Goal: Information Seeking & Learning: Learn about a topic

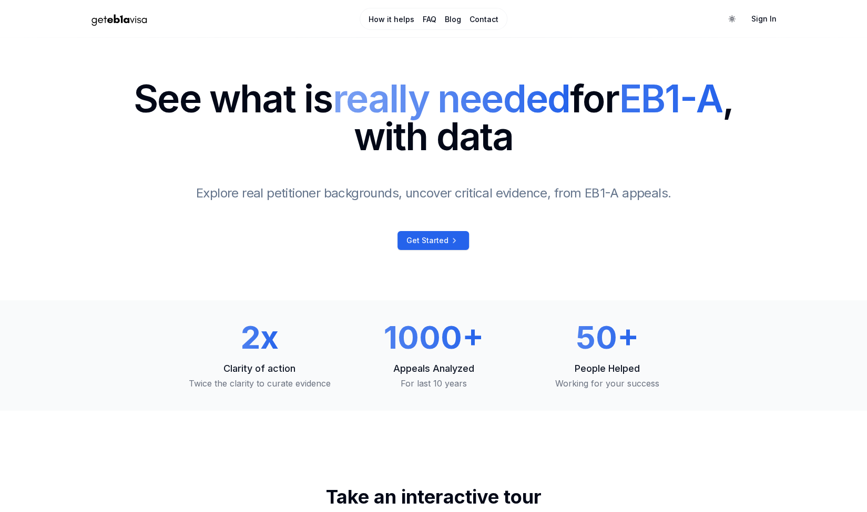
click at [387, 18] on link "How it helps" at bounding box center [391, 19] width 46 height 11
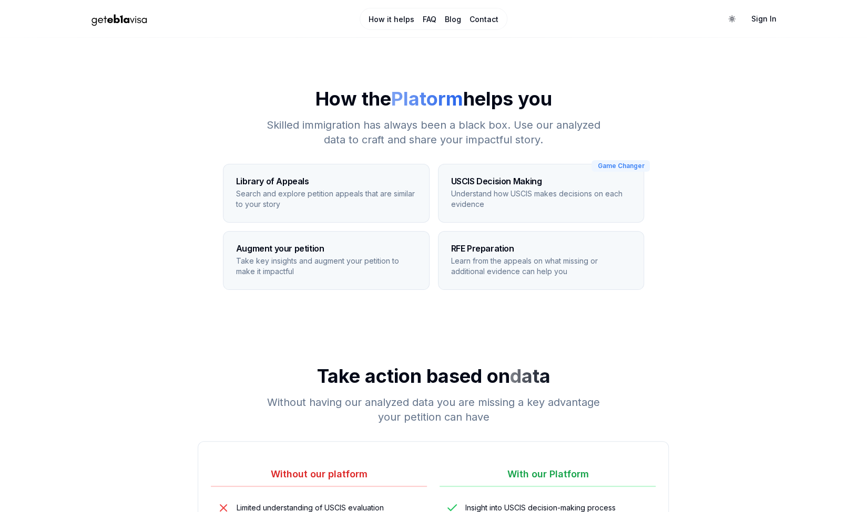
click at [426, 14] on link "FAQ" at bounding box center [430, 19] width 14 height 11
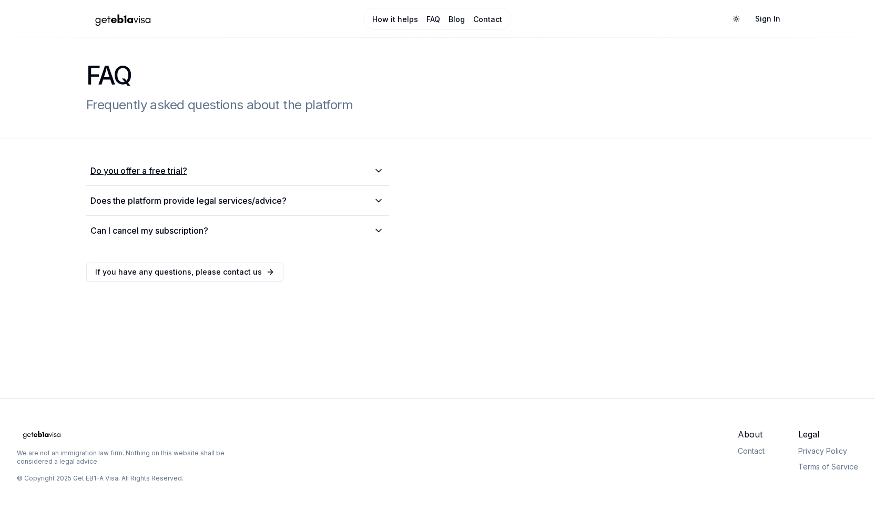
click at [305, 171] on summary "Do you offer a free trial?" at bounding box center [237, 171] width 294 height 13
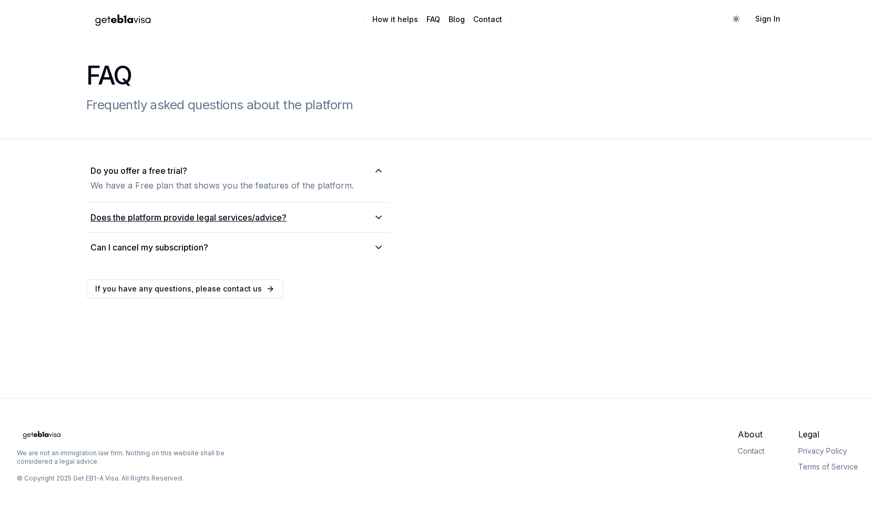
click at [292, 213] on summary "Does the platform provide legal services/advice?" at bounding box center [237, 217] width 294 height 13
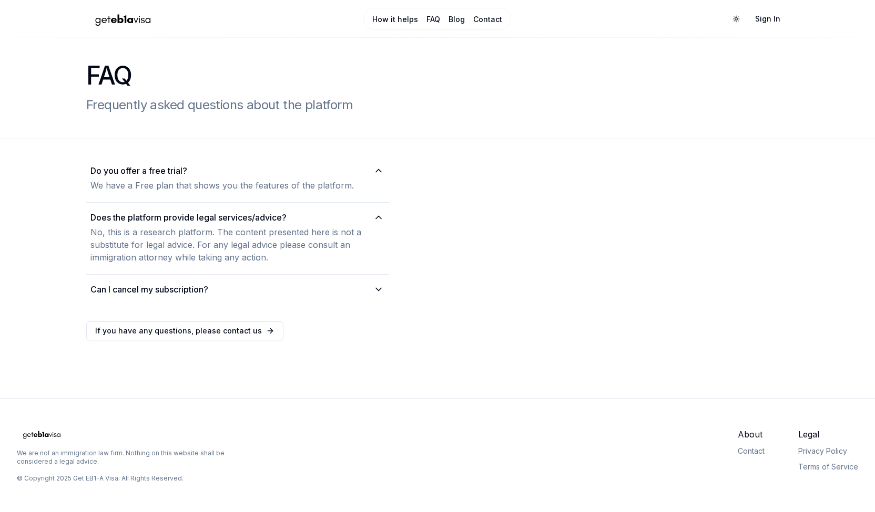
click at [460, 22] on link "Blog" at bounding box center [456, 19] width 16 height 11
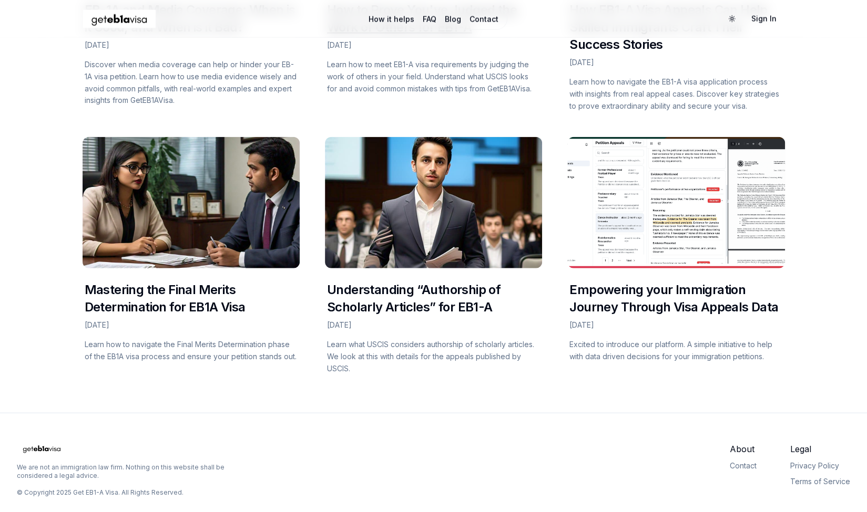
scroll to position [1508, 0]
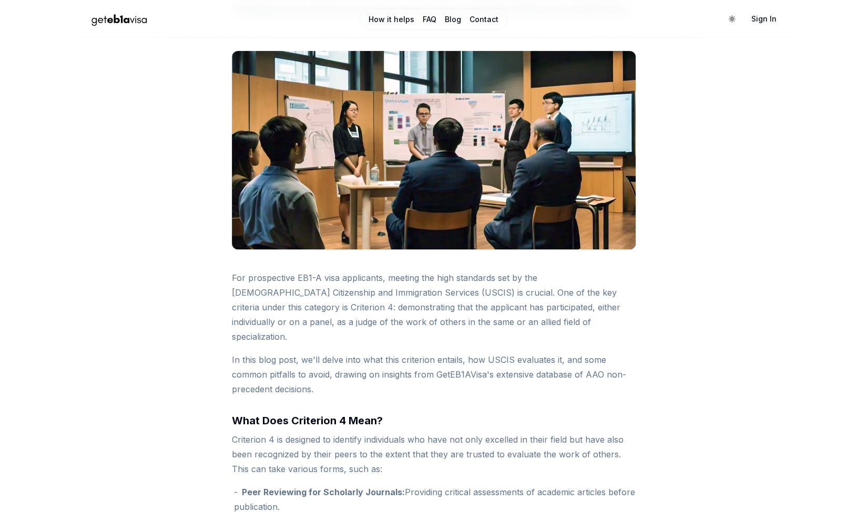
scroll to position [147, 0]
click at [480, 17] on link "Contact" at bounding box center [483, 19] width 29 height 11
